Goal: Task Accomplishment & Management: Manage account settings

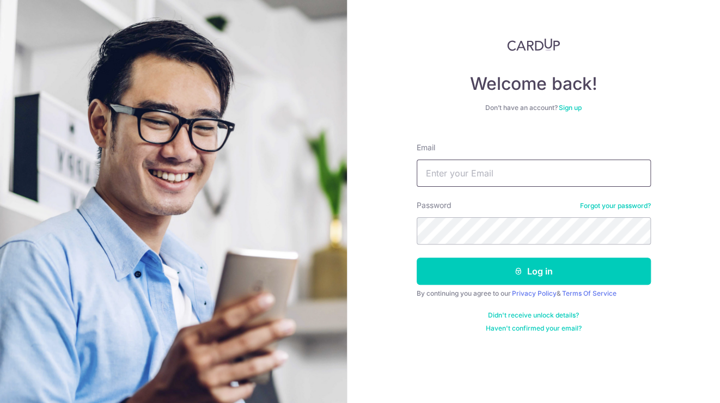
click at [471, 177] on input "Email" at bounding box center [534, 173] width 234 height 27
click at [494, 176] on input "denny" at bounding box center [534, 173] width 234 height 27
type input "denny.suwandi@yahoo.com"
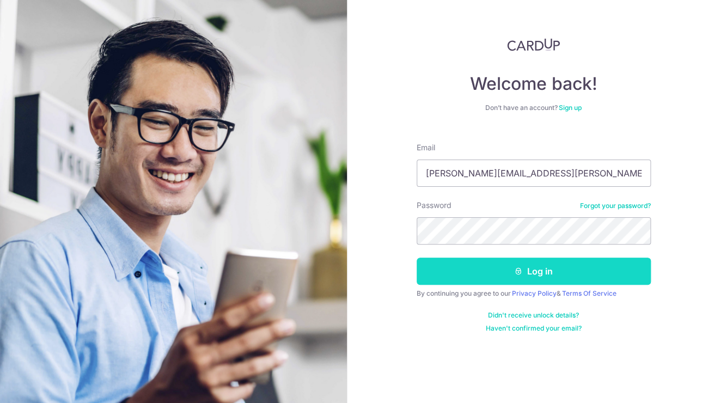
click at [533, 265] on button "Log in" at bounding box center [534, 271] width 234 height 27
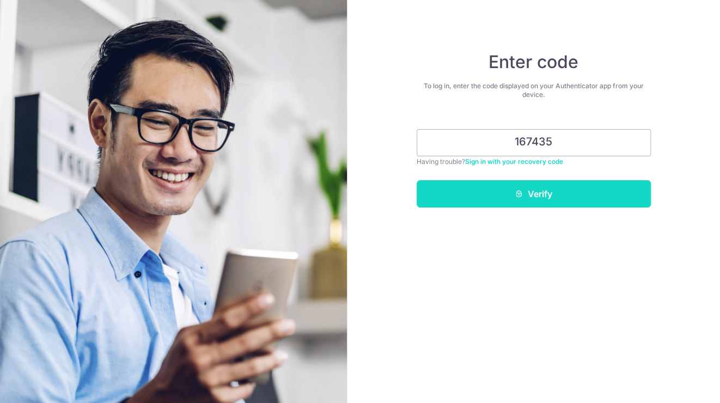
type input "167435"
click at [543, 191] on button "Verify" at bounding box center [534, 193] width 234 height 27
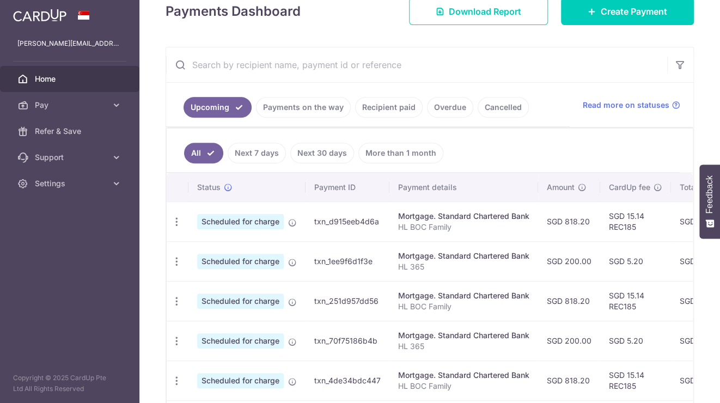
scroll to position [177, 0]
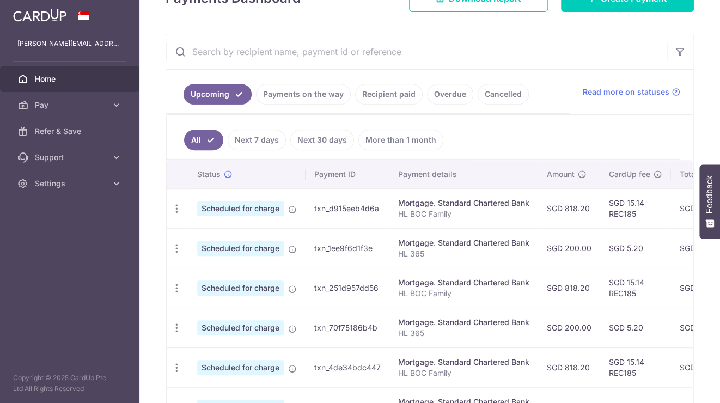
click at [298, 94] on link "Payments on the way" at bounding box center [303, 94] width 95 height 21
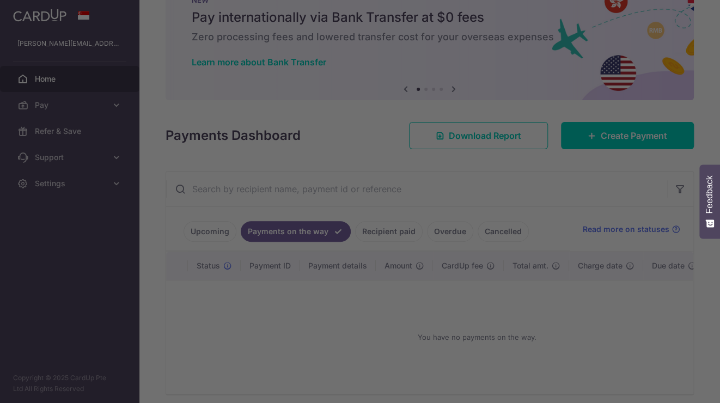
scroll to position [87, 0]
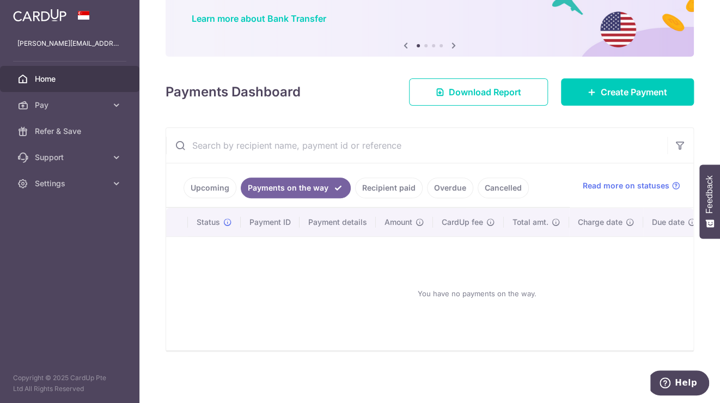
click at [386, 180] on link "Recipient paid" at bounding box center [389, 188] width 68 height 21
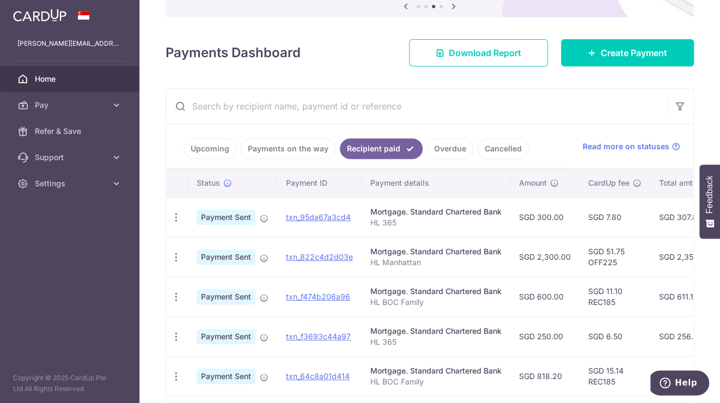
scroll to position [0, 0]
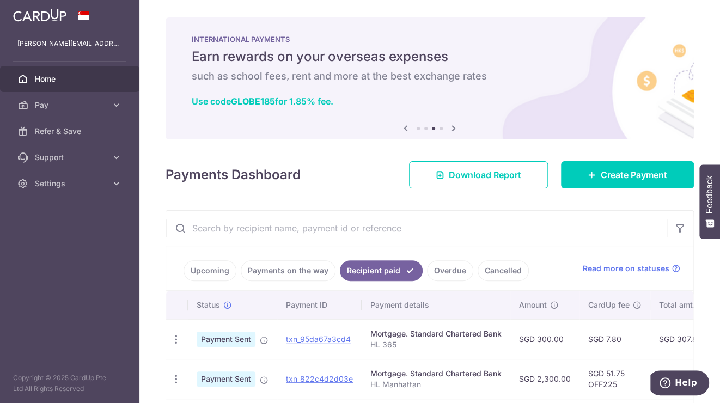
click at [216, 273] on link "Upcoming" at bounding box center [210, 271] width 53 height 21
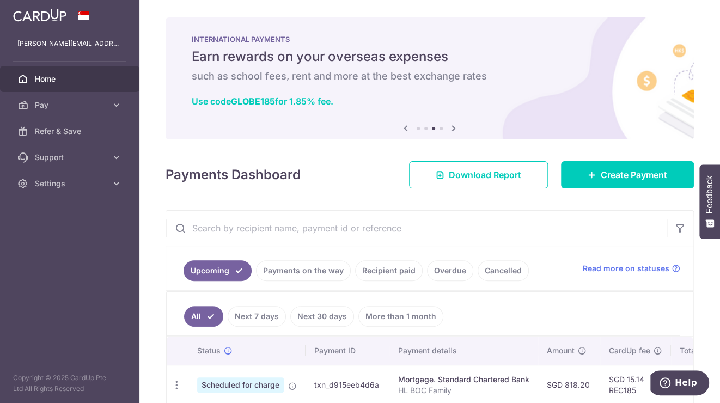
scroll to position [164, 0]
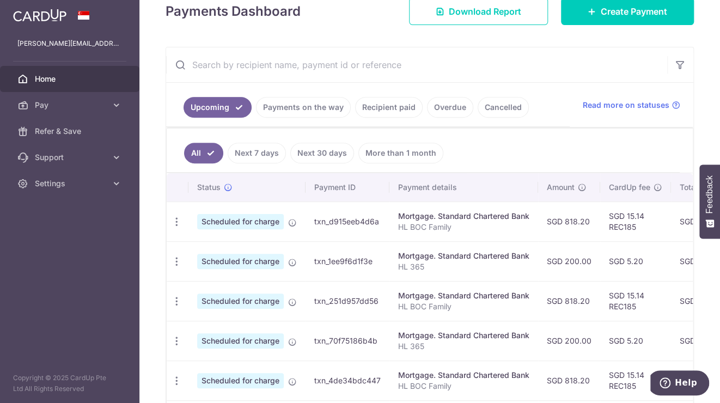
click at [256, 152] on link "Next 7 days" at bounding box center [257, 153] width 58 height 21
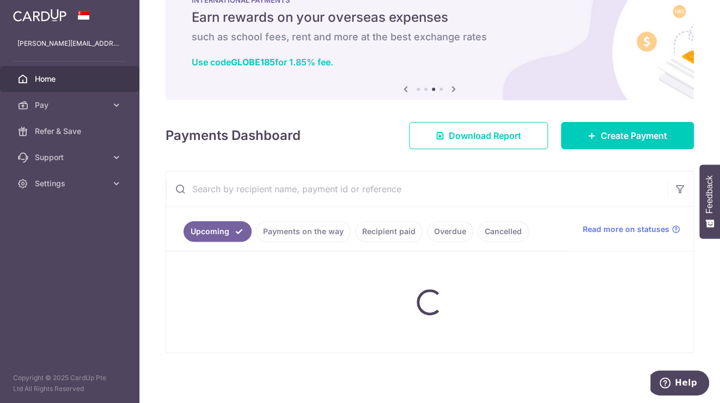
scroll to position [59, 0]
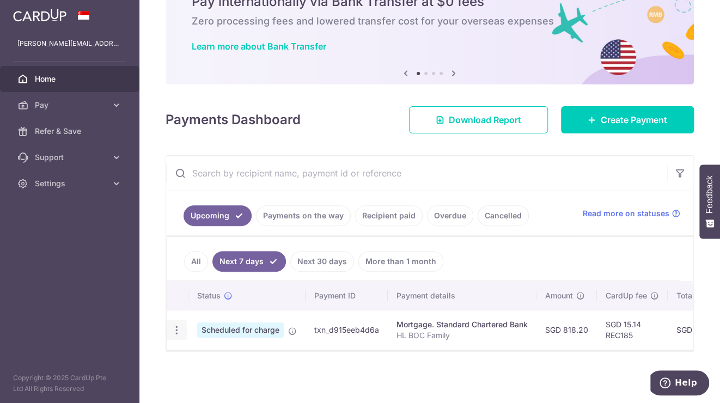
click at [178, 329] on icon "button" at bounding box center [176, 330] width 11 height 11
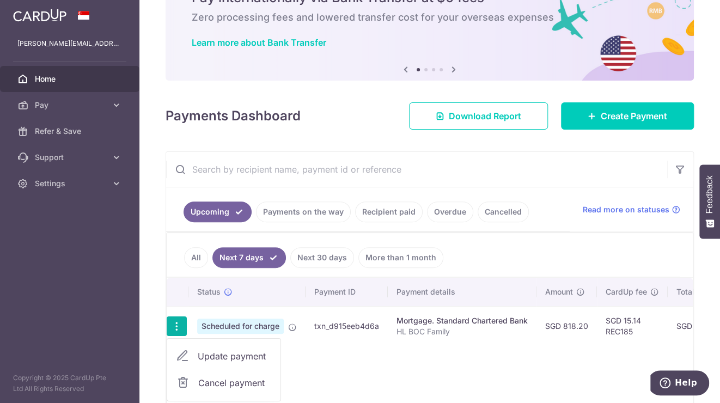
click at [240, 354] on span "Update payment" at bounding box center [235, 356] width 74 height 13
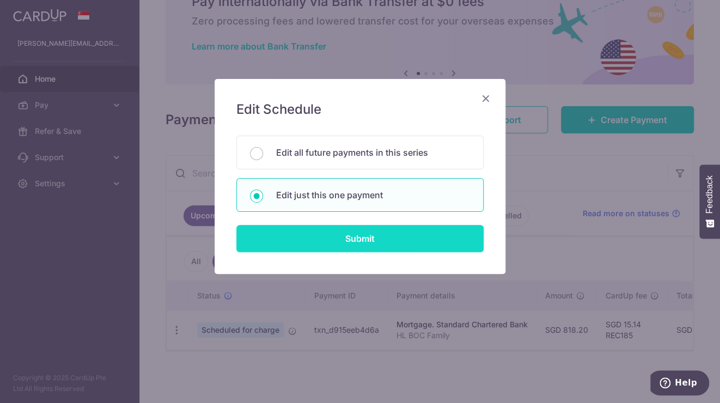
click at [385, 237] on input "Submit" at bounding box center [360, 238] width 247 height 27
radio input "true"
type input "818.20"
type input "07/10/2025"
type input "HL BOC Family"
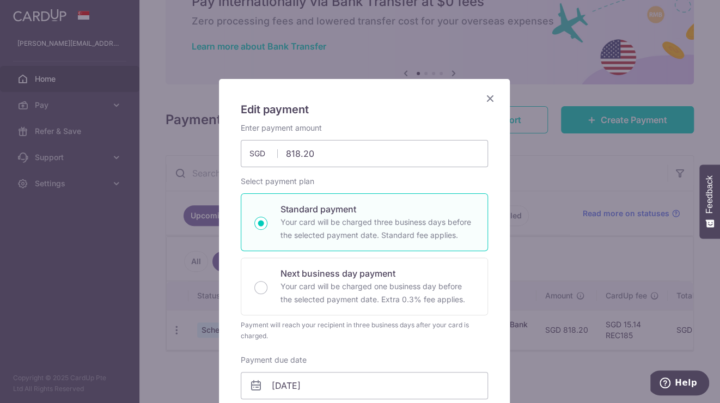
type input "REC185"
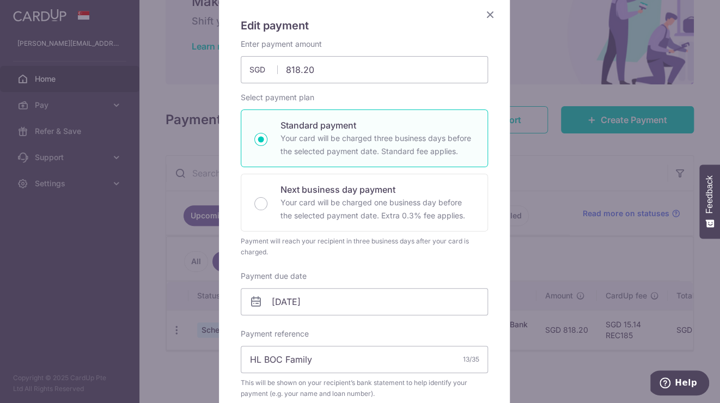
scroll to position [95, 0]
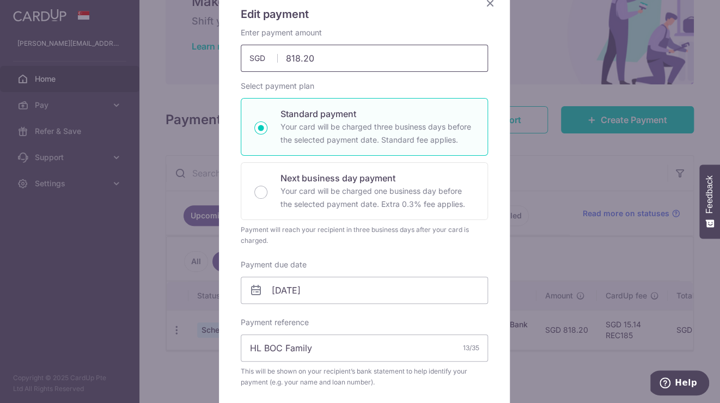
drag, startPoint x: 312, startPoint y: 58, endPoint x: 257, endPoint y: 58, distance: 55.0
click at [257, 58] on div "818.20 818.20 SGD" at bounding box center [364, 58] width 247 height 27
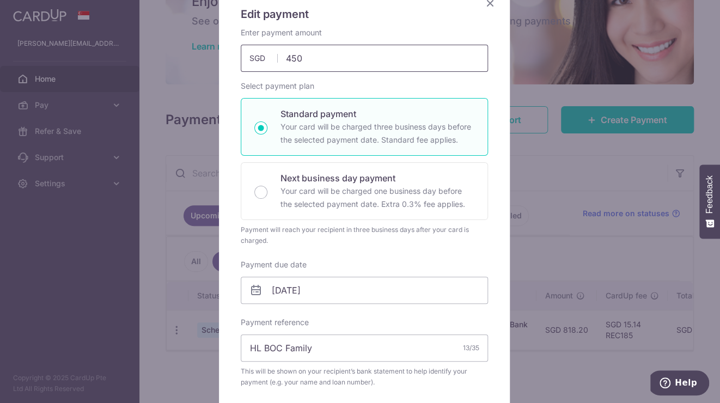
scroll to position [313, 0]
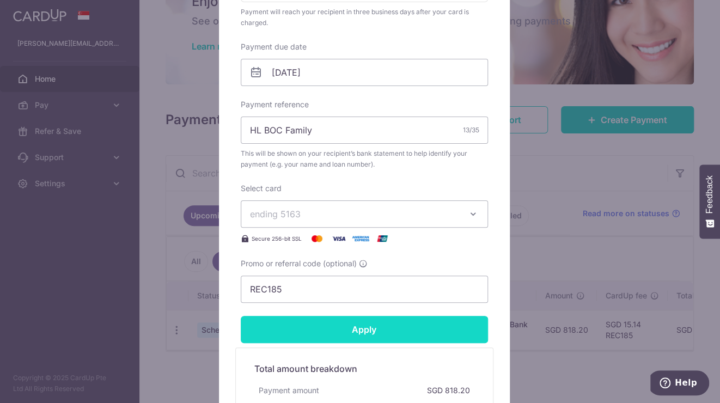
type input "450.00"
click at [377, 322] on input "Apply" at bounding box center [364, 329] width 247 height 27
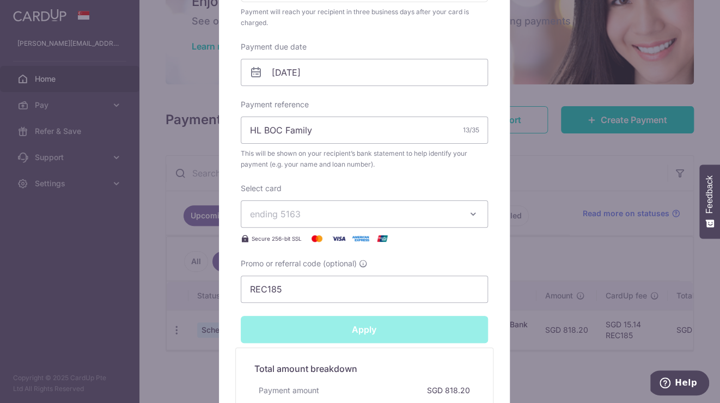
type input "Successfully Applied"
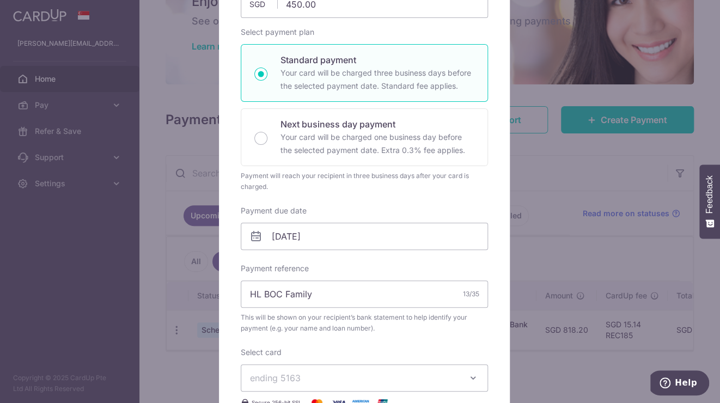
scroll to position [0, 0]
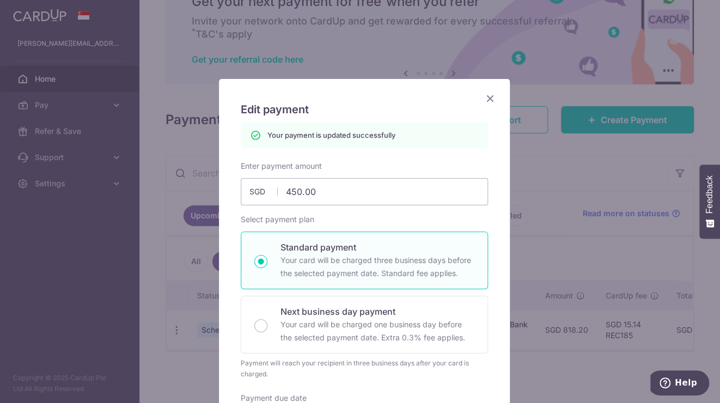
click at [487, 99] on icon "Close" at bounding box center [490, 99] width 13 height 14
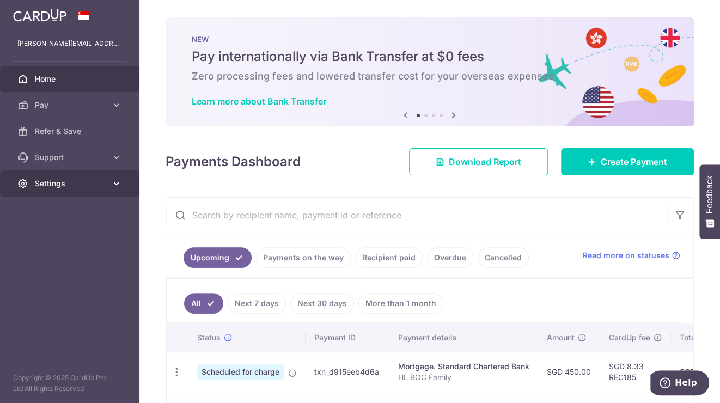
click at [120, 183] on icon at bounding box center [116, 183] width 11 height 11
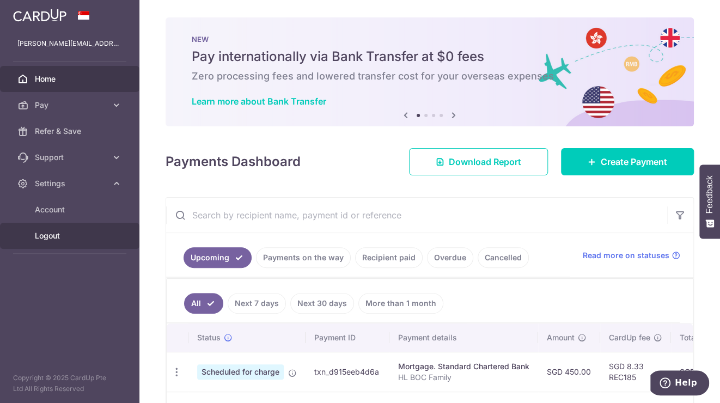
click at [44, 235] on span "Logout" at bounding box center [71, 236] width 72 height 11
